Goal: Information Seeking & Learning: Learn about a topic

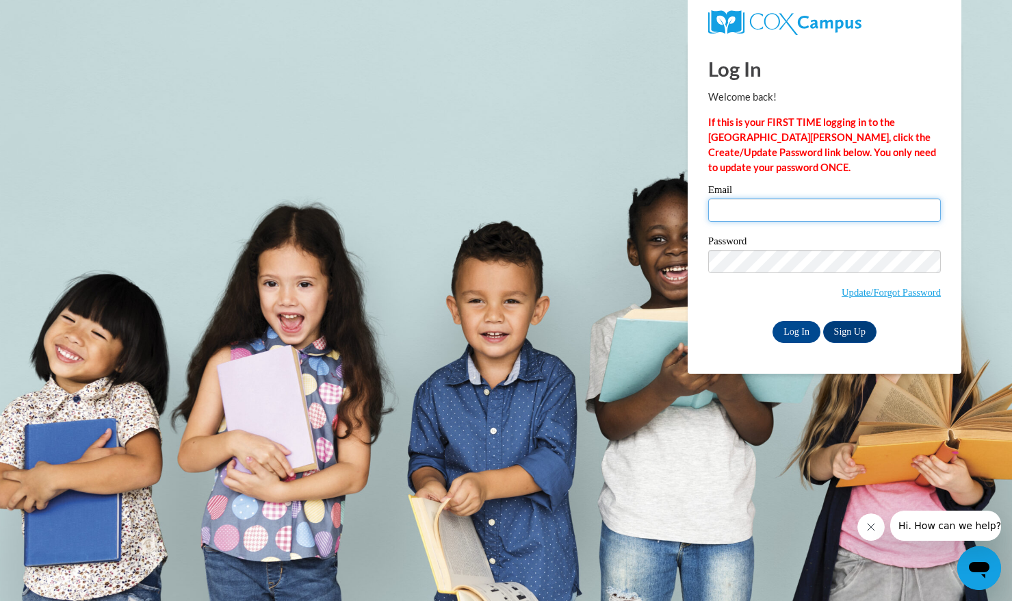
drag, startPoint x: 781, startPoint y: 209, endPoint x: 791, endPoint y: 220, distance: 15.0
click at [781, 209] on input "Email" at bounding box center [824, 209] width 233 height 23
type input "tliu73@jhu.edu"
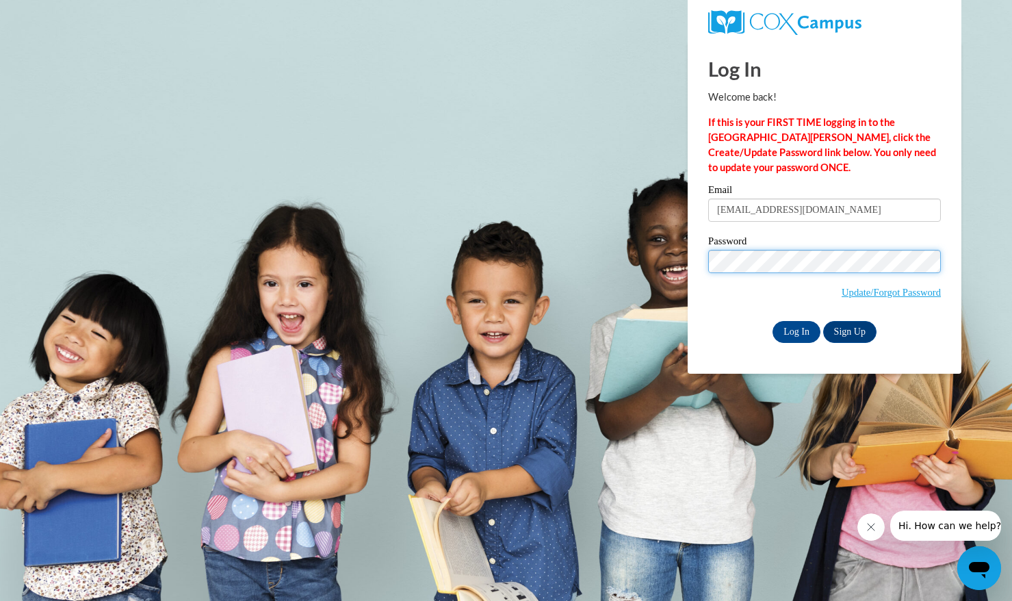
click at [772, 321] on input "Log In" at bounding box center [796, 332] width 48 height 22
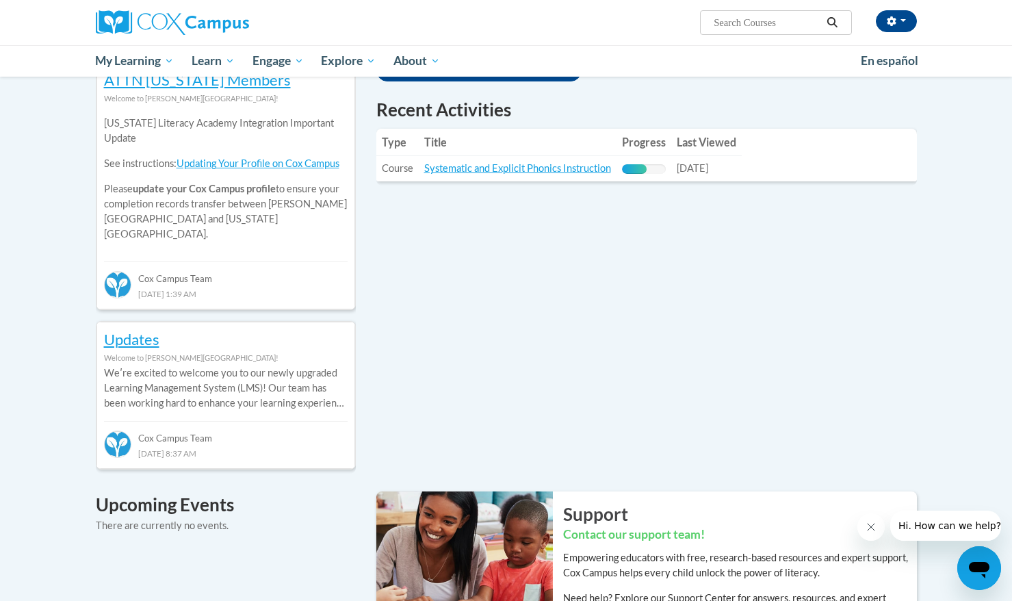
scroll to position [466, 0]
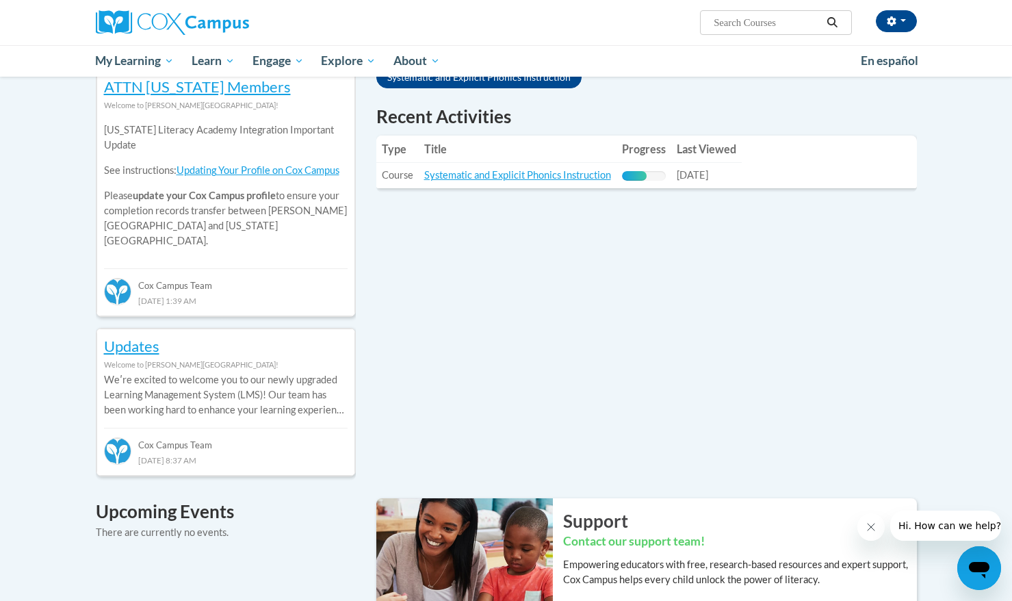
click at [545, 166] on td "Title: Systematic and Explicit Phonics Instruction" at bounding box center [518, 175] width 198 height 25
click at [547, 177] on link "Systematic and Explicit Phonics Instruction" at bounding box center [517, 175] width 187 height 12
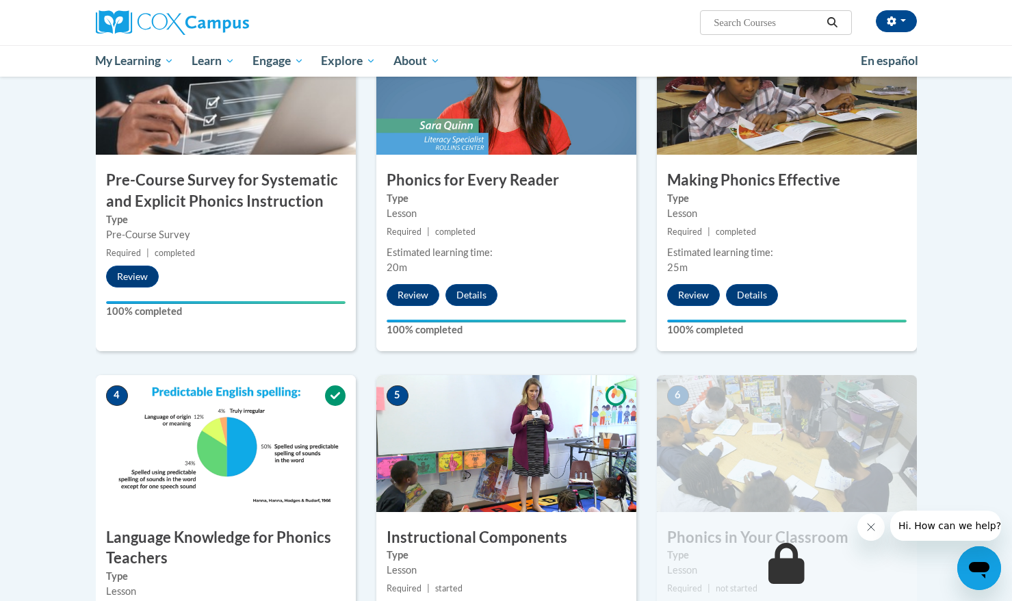
scroll to position [516, 0]
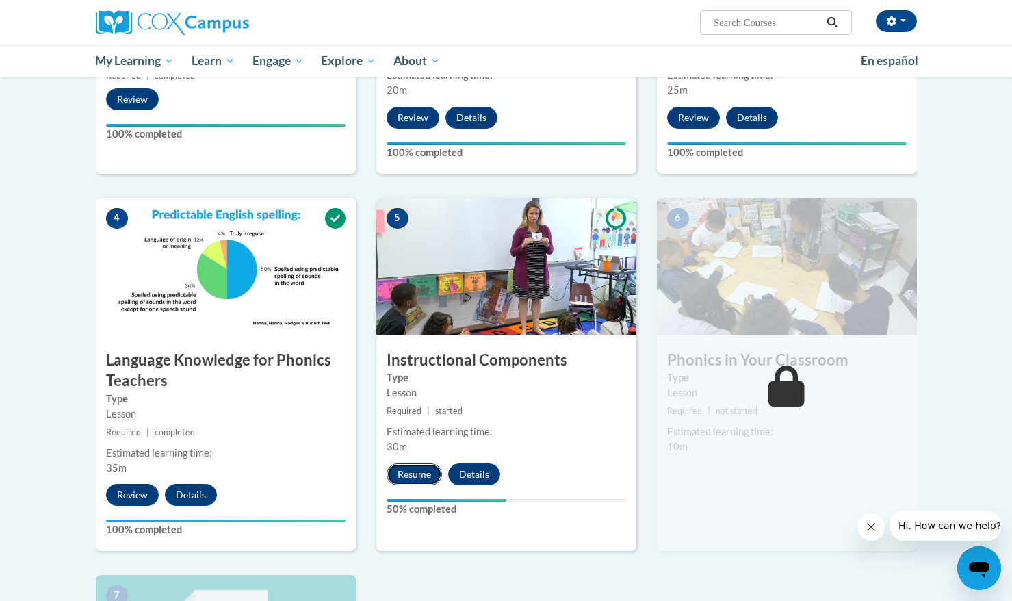
click at [410, 468] on button "Resume" at bounding box center [414, 474] width 55 height 22
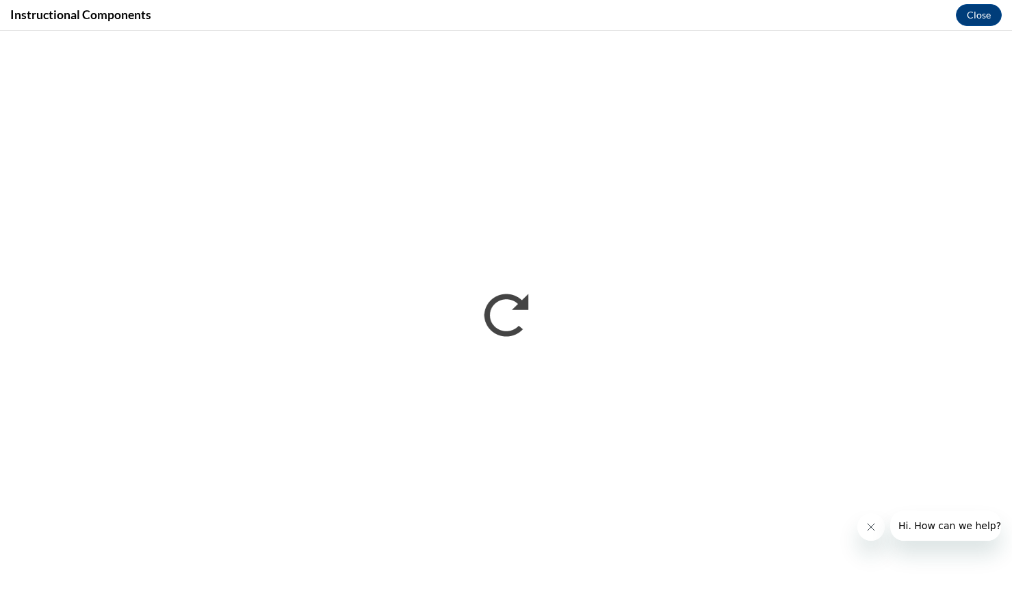
scroll to position [0, 0]
